Goal: Communication & Community: Answer question/provide support

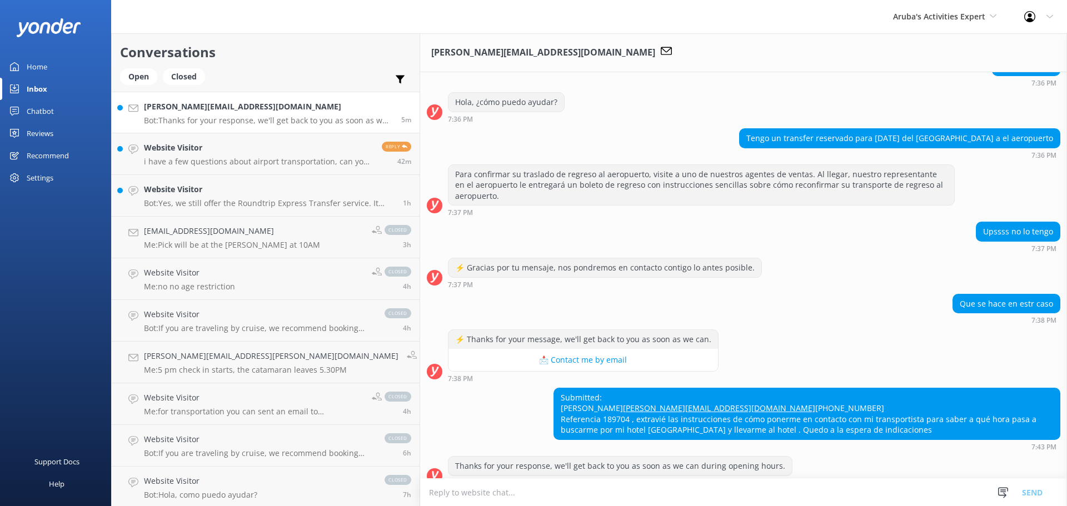
scroll to position [124, 0]
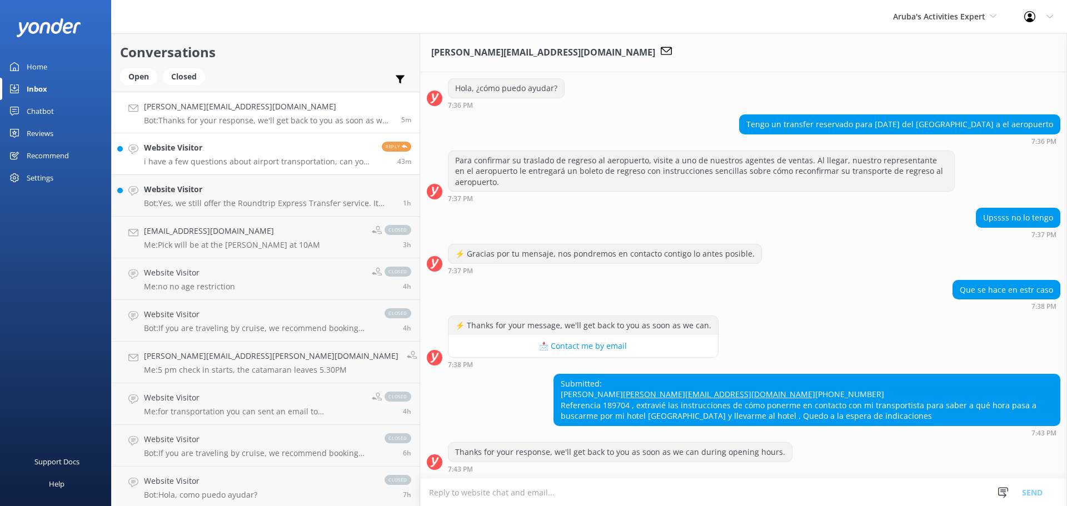
click at [229, 154] on div "Website Visitor i have a few questions about airport transportation, can you he…" at bounding box center [258, 154] width 229 height 24
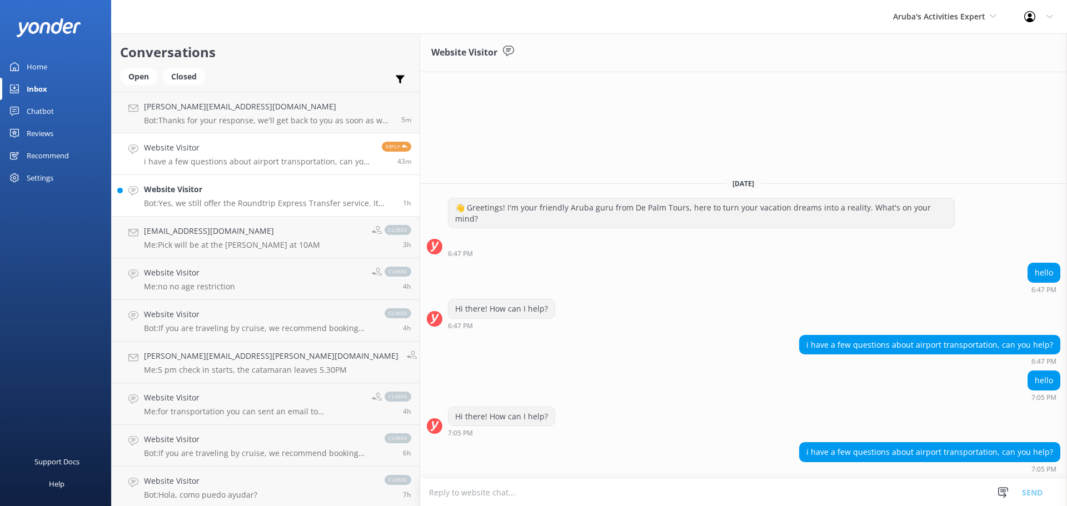
click at [180, 194] on h4 "Website Visitor" at bounding box center [269, 189] width 251 height 12
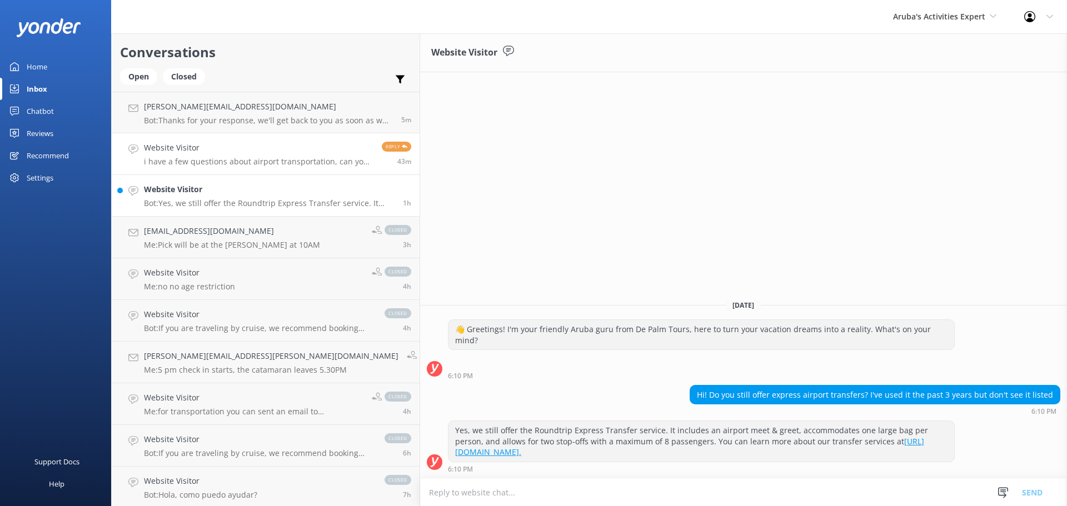
click at [212, 151] on h4 "Website Visitor" at bounding box center [258, 148] width 229 height 12
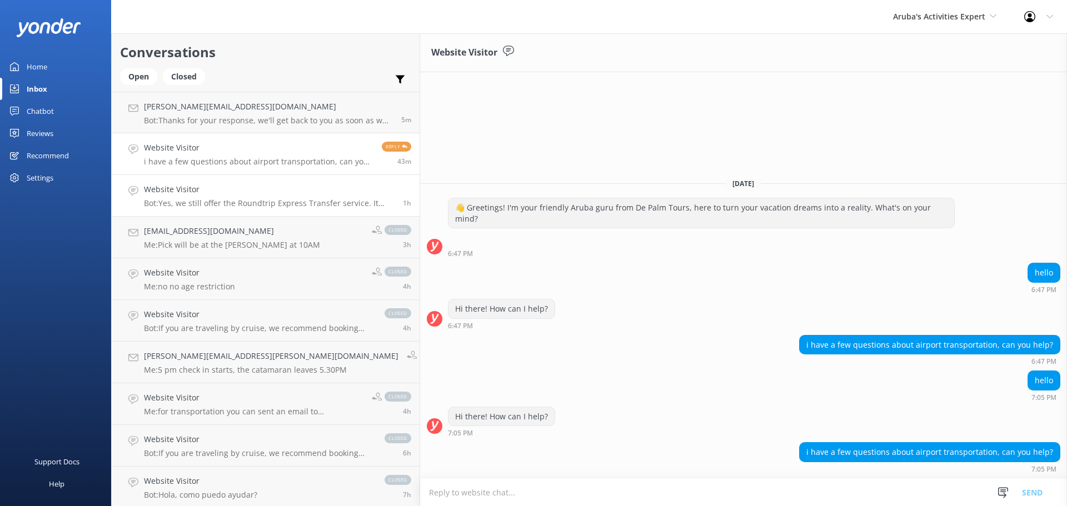
click at [221, 208] on link "Website Visitor Bot: Yes, we still offer the Roundtrip Express Transfer service…" at bounding box center [266, 196] width 308 height 42
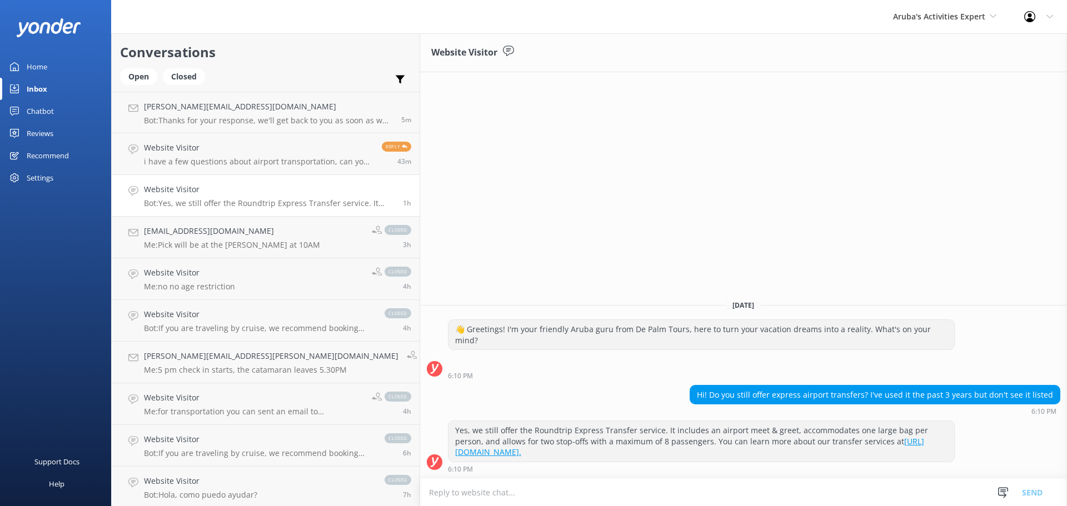
click at [794, 457] on link "[URL][DOMAIN_NAME]." at bounding box center [689, 447] width 469 height 22
click at [420, 493] on textarea at bounding box center [743, 492] width 647 height 27
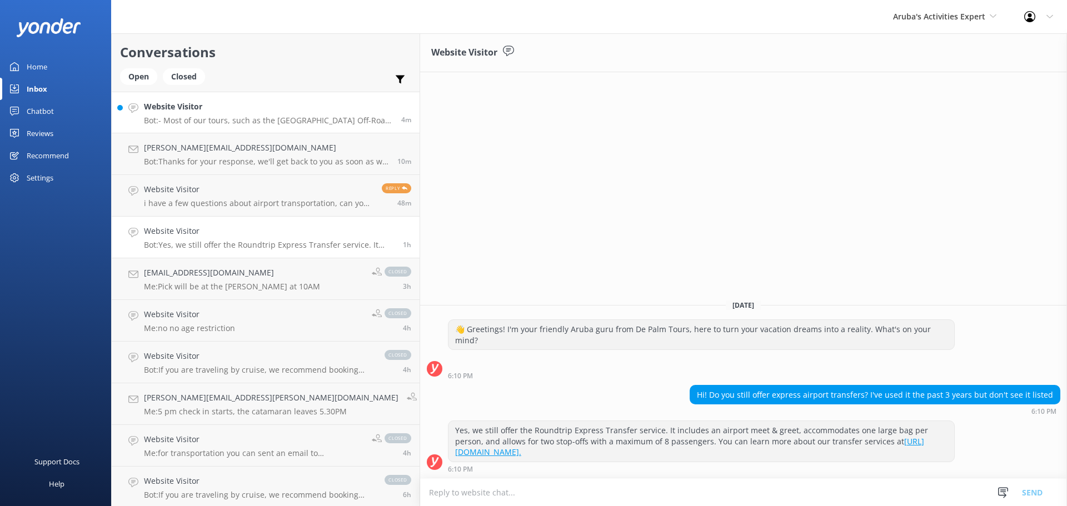
click at [224, 117] on p "Bot: - Most of our tours, such as the [GEOGRAPHIC_DATA] Off-Road Safari, Natura…" at bounding box center [268, 121] width 249 height 10
